Goal: Communication & Community: Connect with others

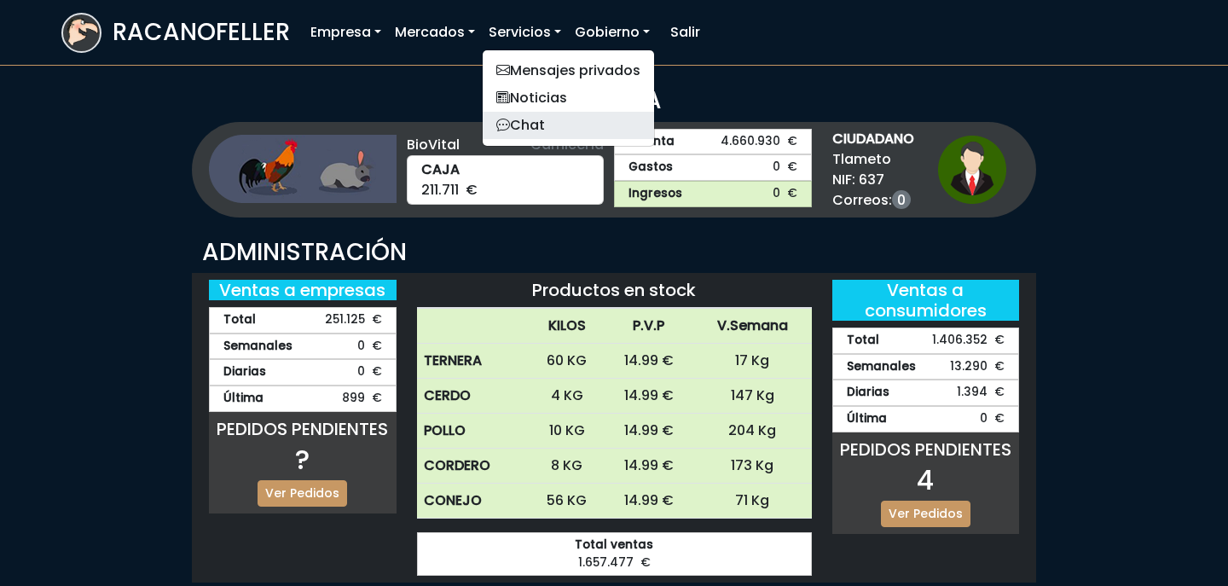
click at [537, 132] on link "Chat" at bounding box center [568, 125] width 171 height 27
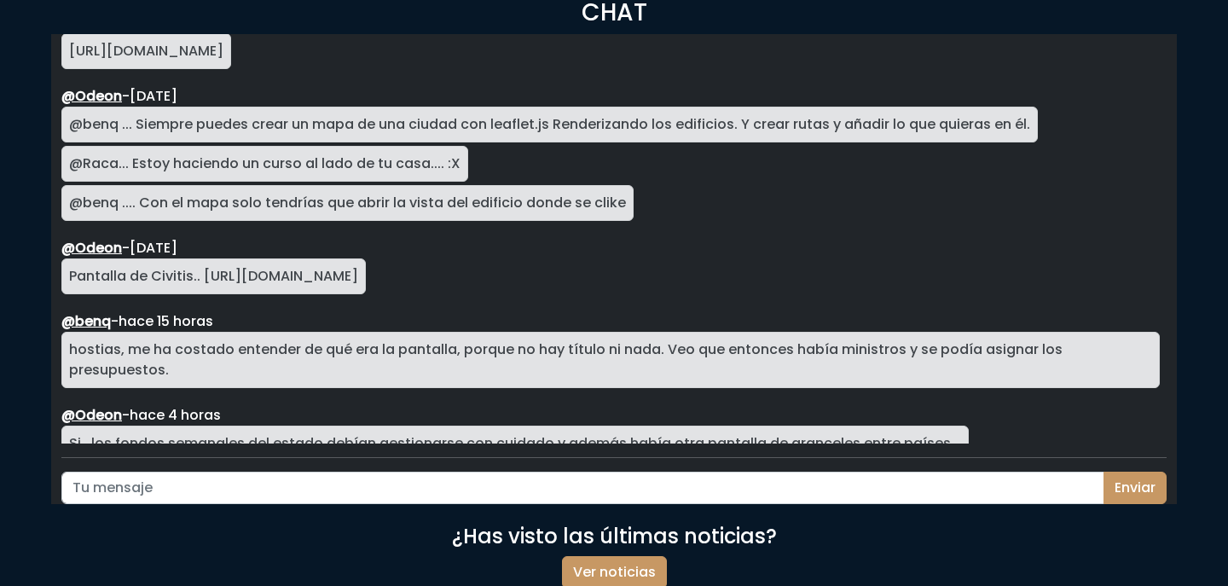
scroll to position [85, 0]
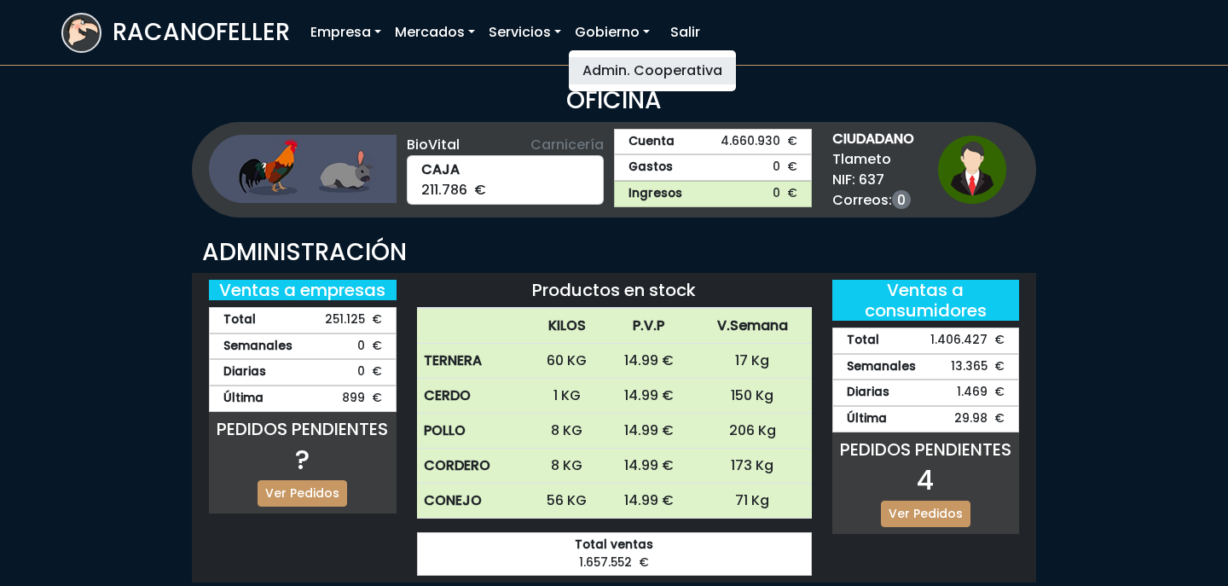
click at [617, 66] on link "Admin. Cooperativa" at bounding box center [652, 70] width 167 height 27
